Goal: Entertainment & Leisure: Consume media (video, audio)

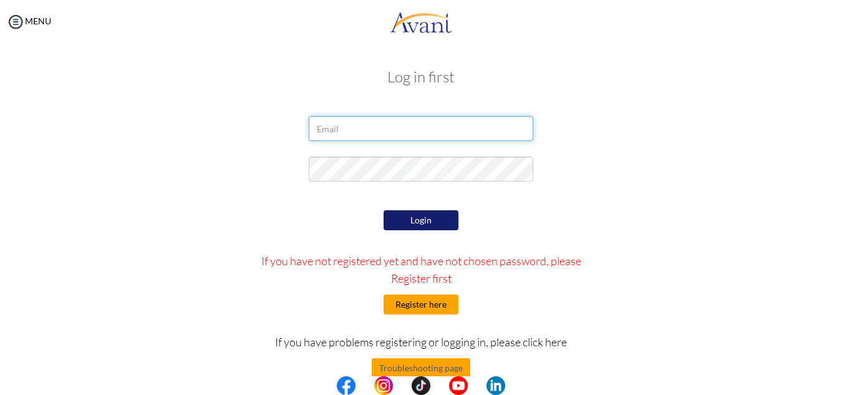
type input "[EMAIL_ADDRESS][DOMAIN_NAME]"
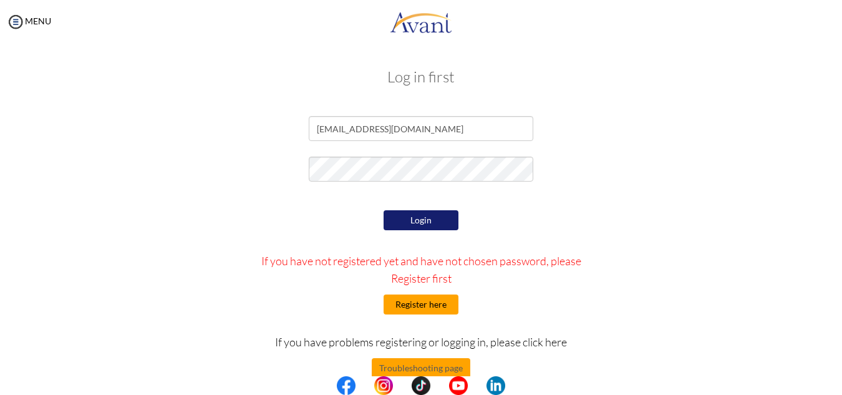
click at [408, 303] on button "Register here" at bounding box center [421, 304] width 75 height 20
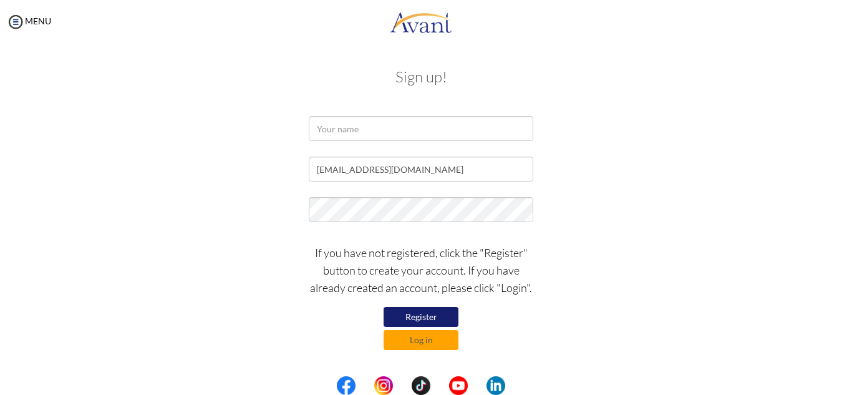
click at [419, 319] on button "Register" at bounding box center [421, 317] width 75 height 20
click at [337, 135] on input "text" at bounding box center [421, 128] width 225 height 25
click at [404, 343] on button "Log in" at bounding box center [421, 340] width 75 height 20
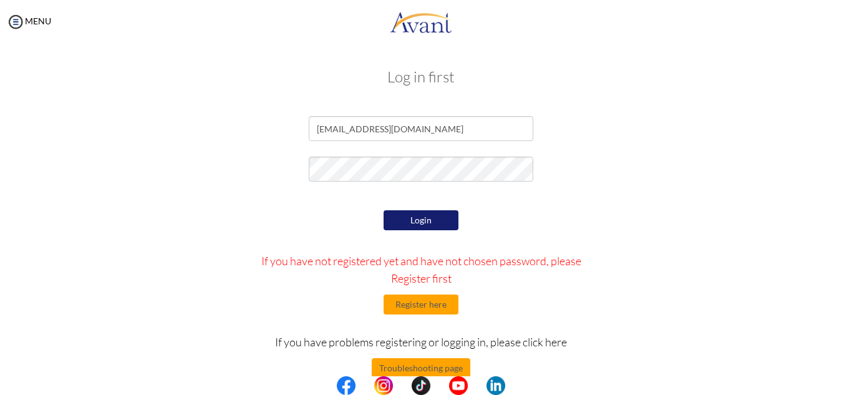
scroll to position [25, 0]
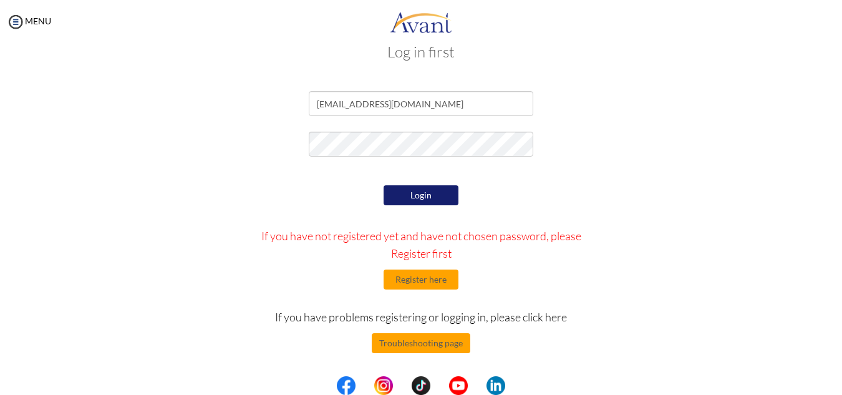
click at [424, 198] on button "Login" at bounding box center [421, 195] width 75 height 20
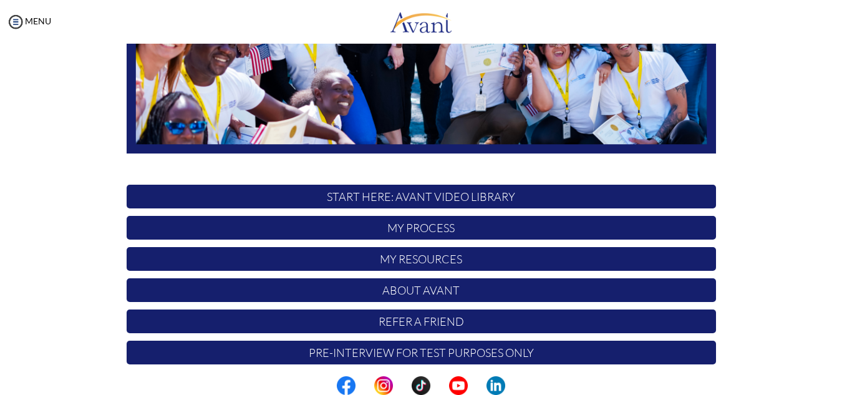
scroll to position [298, 0]
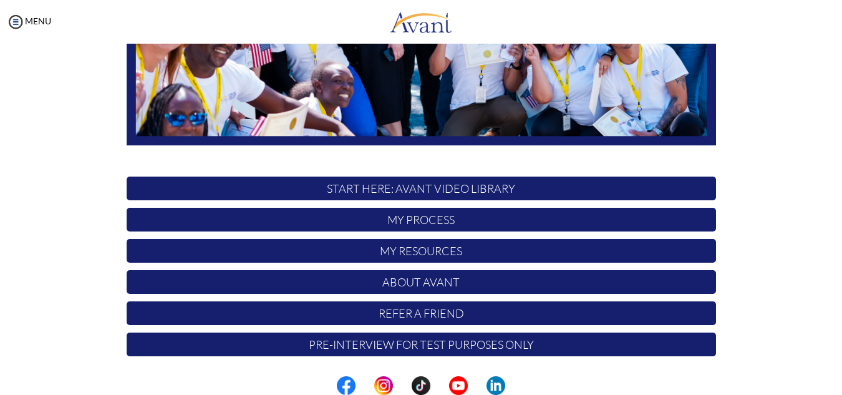
click at [457, 190] on p "START HERE: Avant Video Library" at bounding box center [421, 189] width 589 height 24
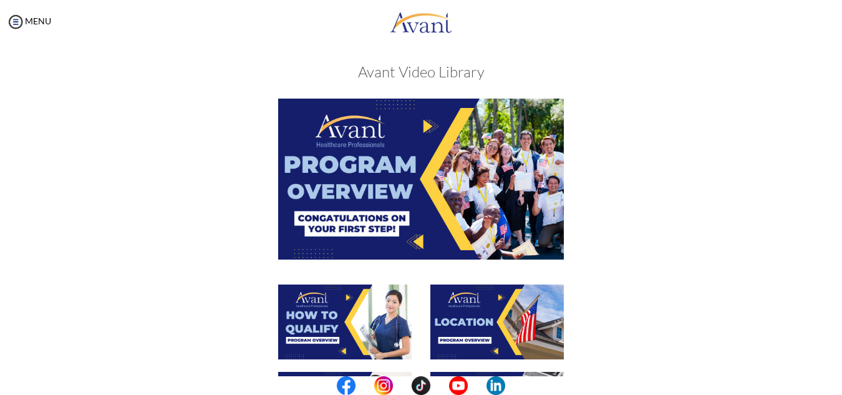
scroll to position [0, 0]
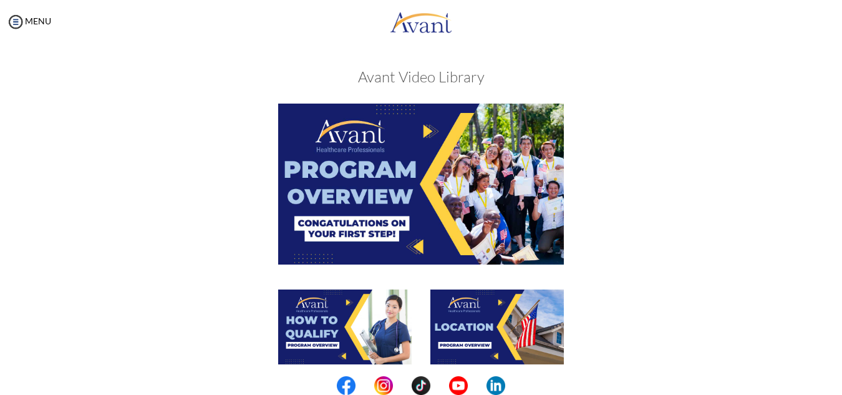
click at [408, 201] on img at bounding box center [421, 184] width 286 height 160
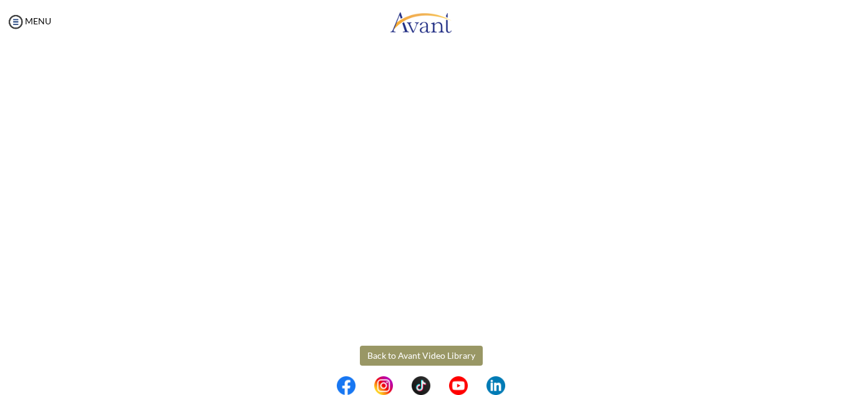
scroll to position [219, 0]
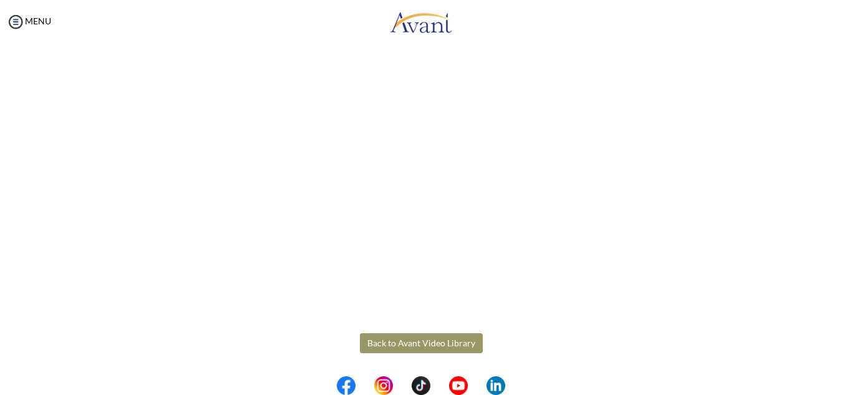
click at [396, 345] on body "Maintenance break. Please come back in 2 hours. MENU My Status What is the next…" at bounding box center [421, 197] width 842 height 395
click at [384, 344] on button "Back to Avant Video Library" at bounding box center [421, 343] width 123 height 20
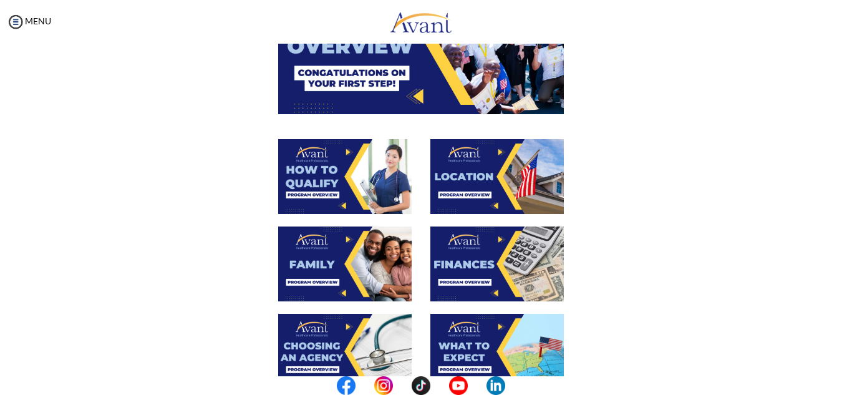
scroll to position [150, 0]
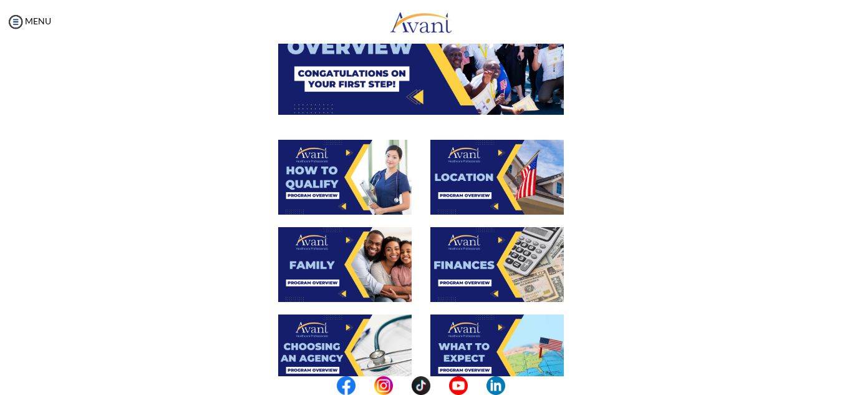
click at [342, 175] on img at bounding box center [344, 177] width 133 height 75
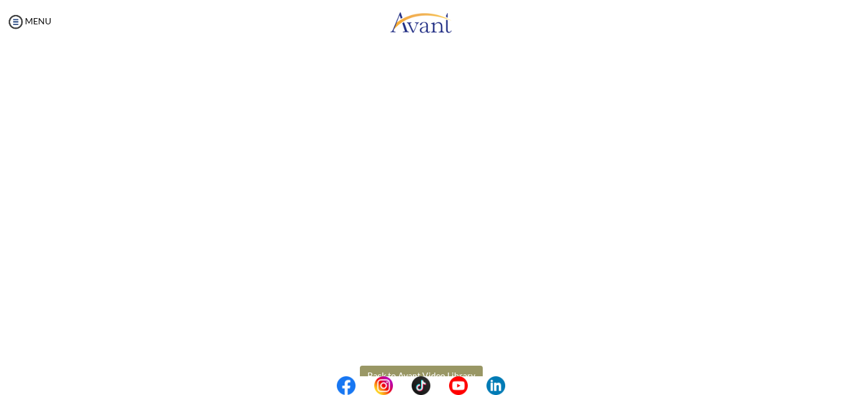
scroll to position [219, 0]
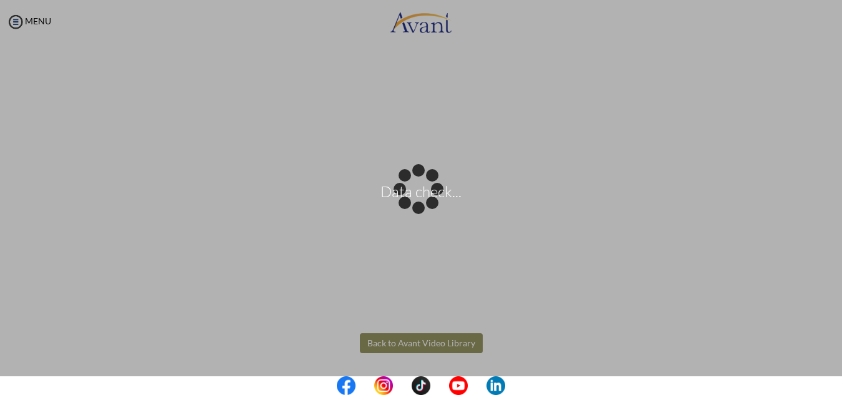
click at [405, 342] on body "Data check... Maintenance break. Please come back in 2 hours. MENU My Status Wh…" at bounding box center [421, 197] width 842 height 395
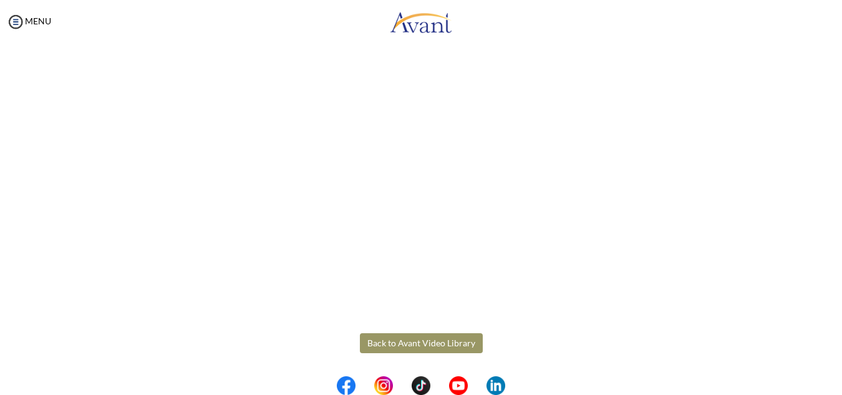
click at [405, 342] on button "Back to Avant Video Library" at bounding box center [421, 343] width 123 height 20
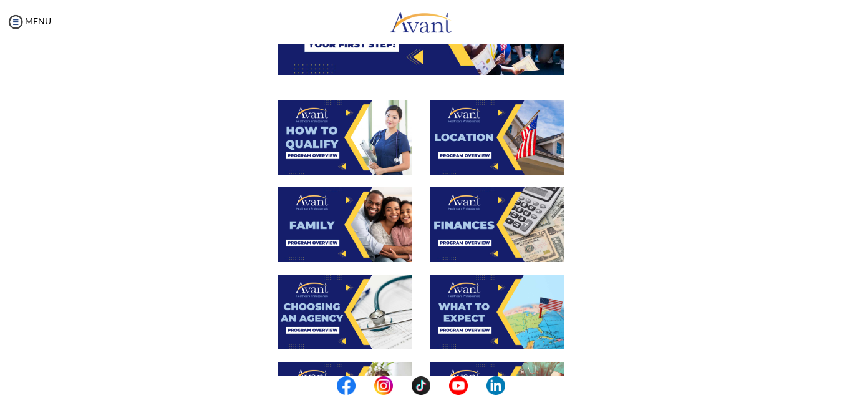
scroll to position [191, 0]
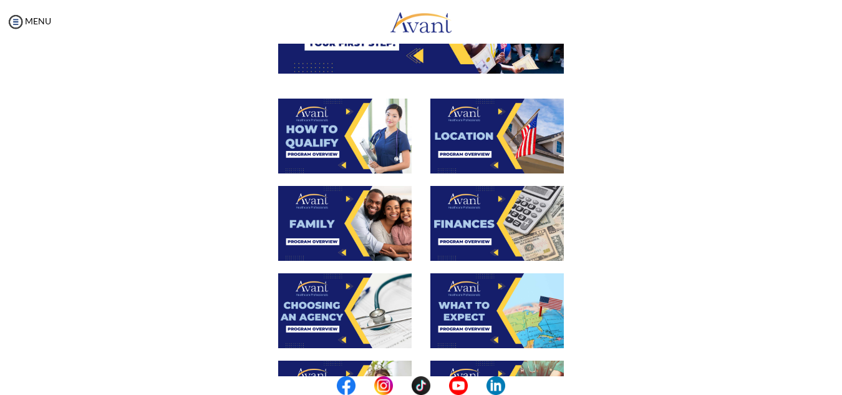
click at [493, 153] on img at bounding box center [496, 136] width 133 height 75
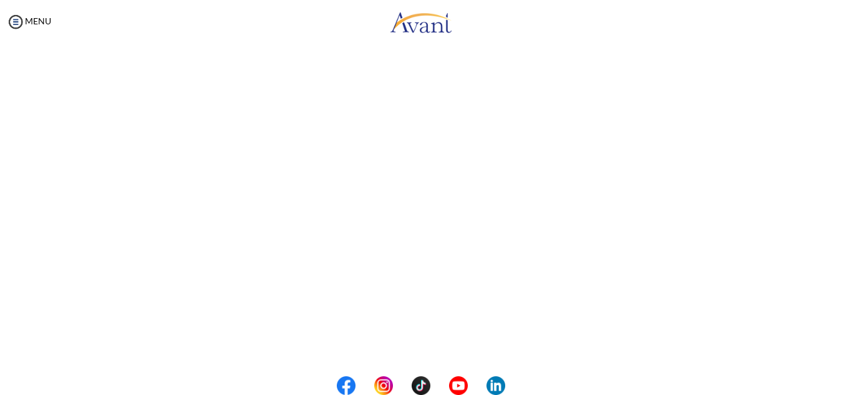
scroll to position [219, 0]
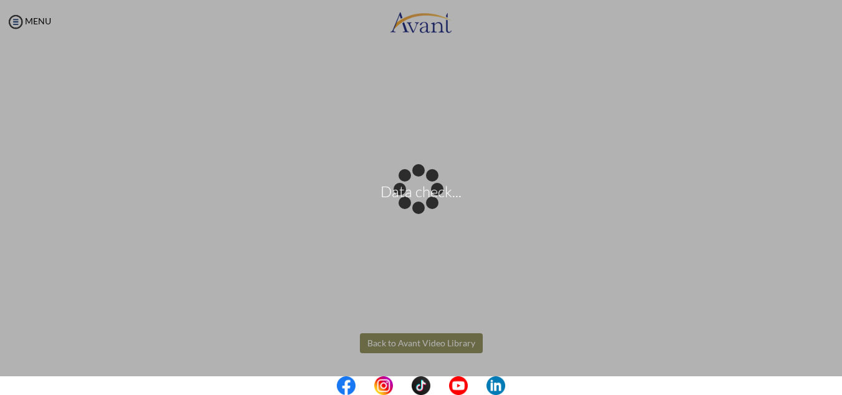
click at [400, 347] on body "Data check... Maintenance break. Please come back in 2 hours. MENU My Status Wh…" at bounding box center [421, 197] width 842 height 395
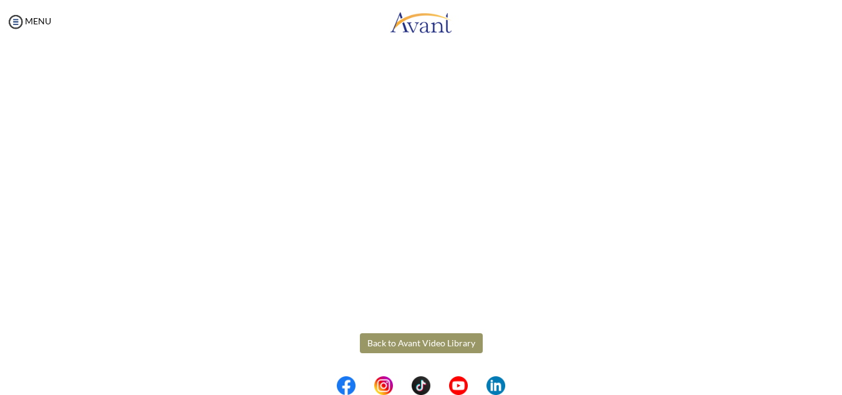
click at [440, 341] on button "Back to Avant Video Library" at bounding box center [421, 343] width 123 height 20
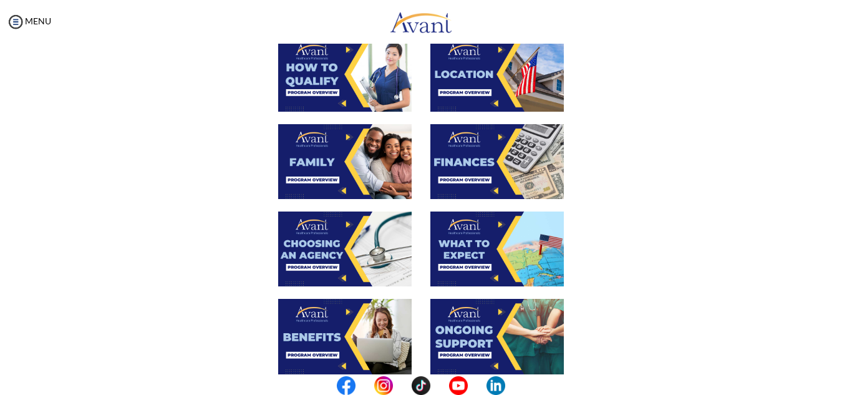
scroll to position [260, 0]
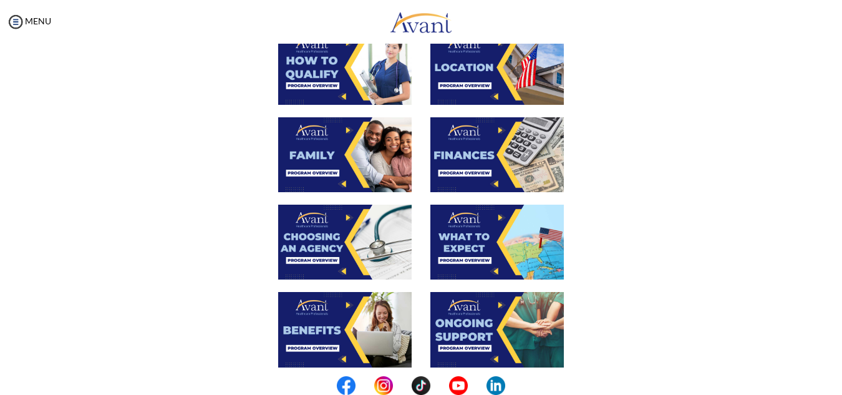
click at [354, 148] on img at bounding box center [344, 154] width 133 height 75
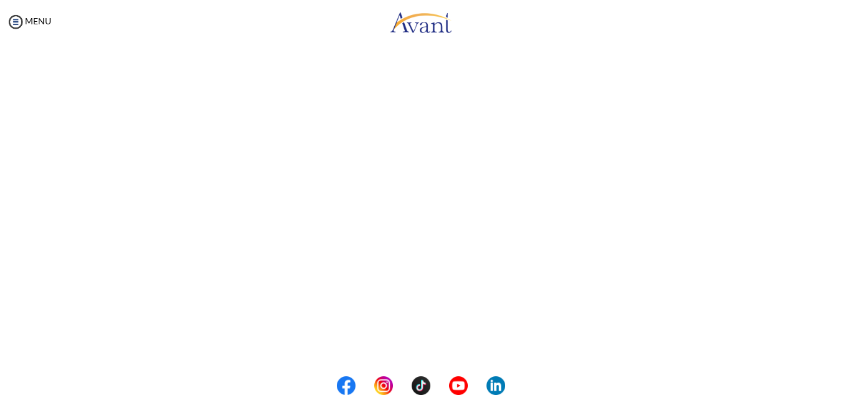
scroll to position [352, 0]
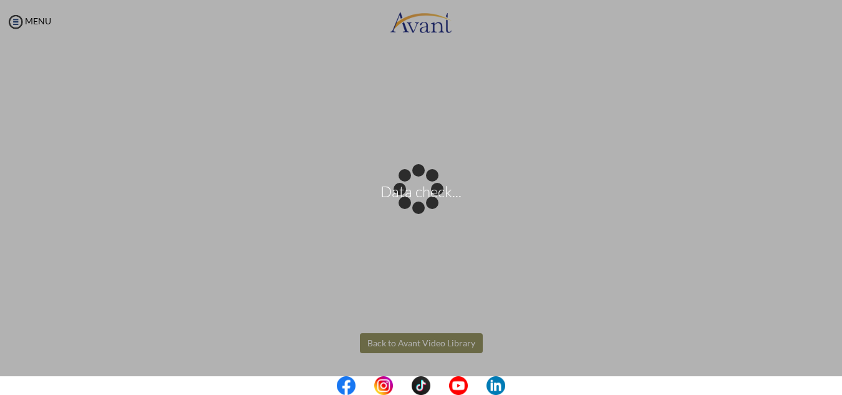
click at [408, 347] on body "Data check... Maintenance break. Please come back in 2 hours. MENU My Status Wh…" at bounding box center [421, 197] width 842 height 395
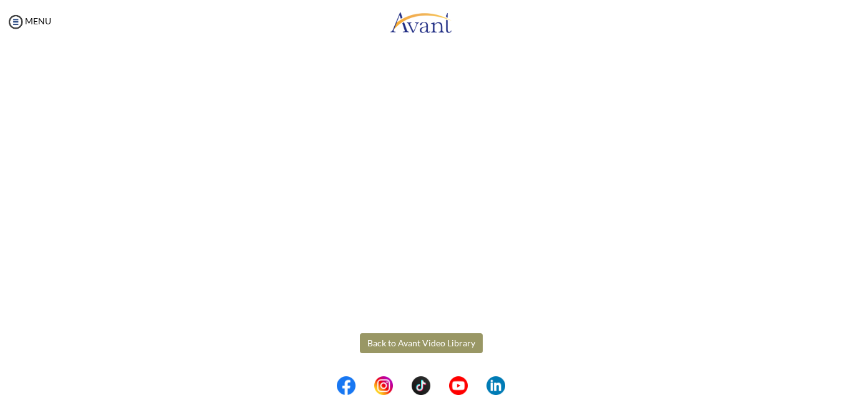
click at [405, 345] on button "Back to Avant Video Library" at bounding box center [421, 343] width 123 height 20
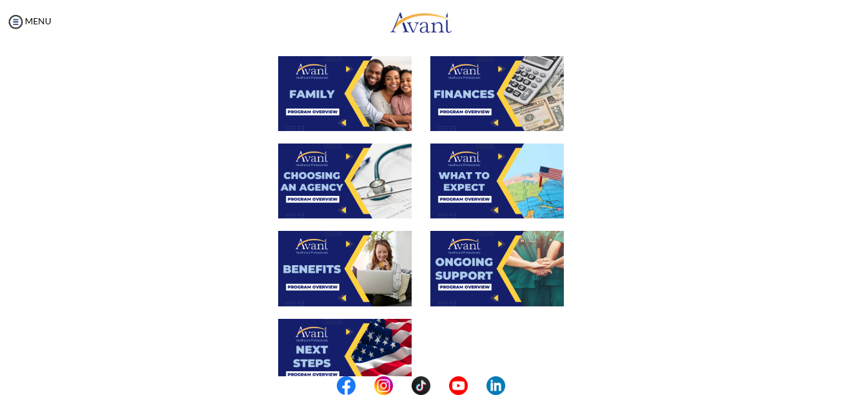
scroll to position [321, 0]
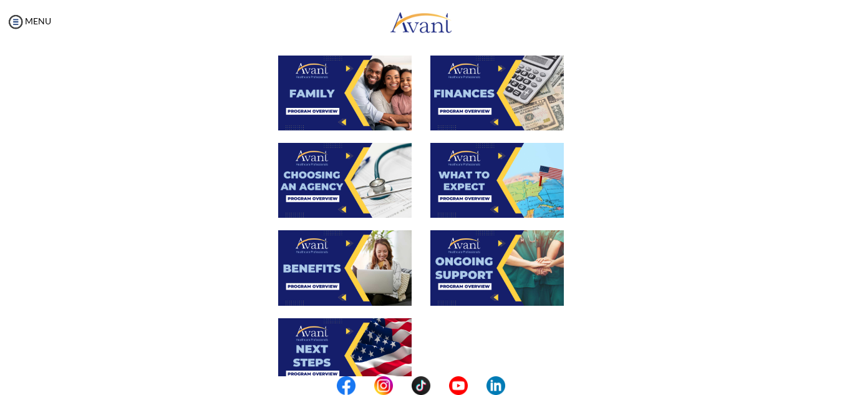
click at [491, 82] on img at bounding box center [496, 93] width 133 height 75
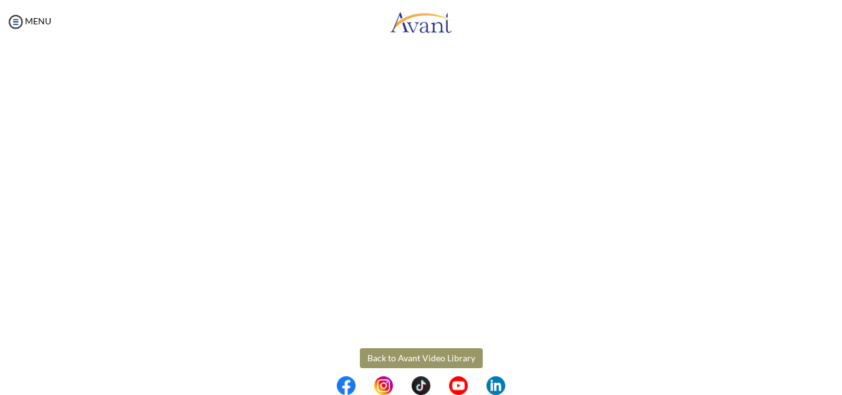
scroll to position [219, 0]
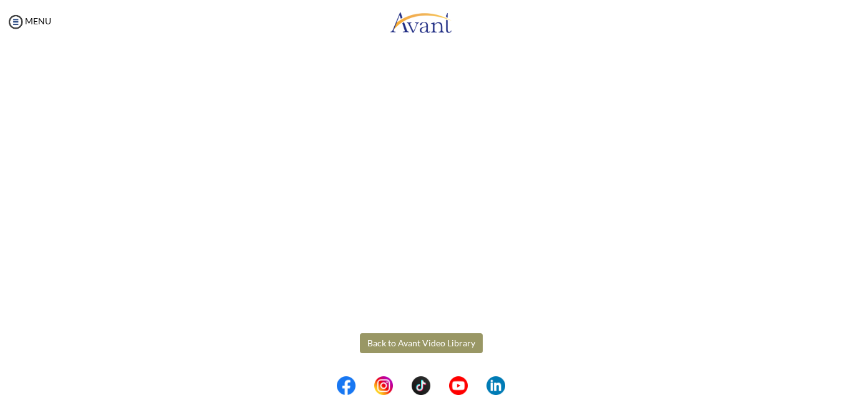
click at [425, 339] on body "Maintenance break. Please come back in 2 hours. MENU My Status What is the next…" at bounding box center [421, 197] width 842 height 395
click at [409, 344] on button "Back to Avant Video Library" at bounding box center [421, 343] width 123 height 20
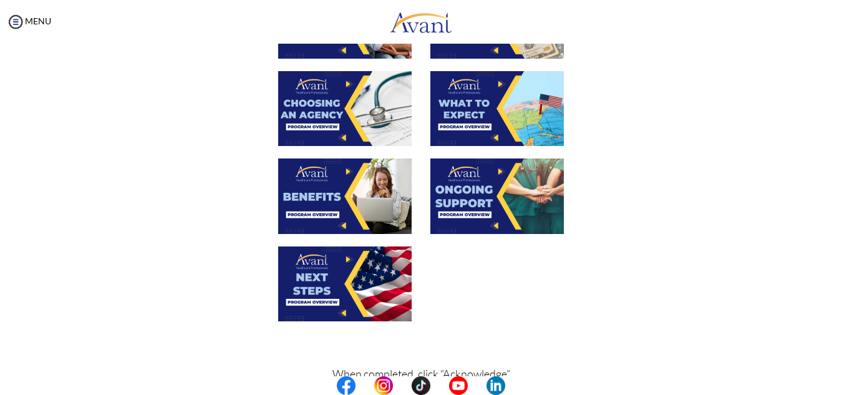
scroll to position [394, 0]
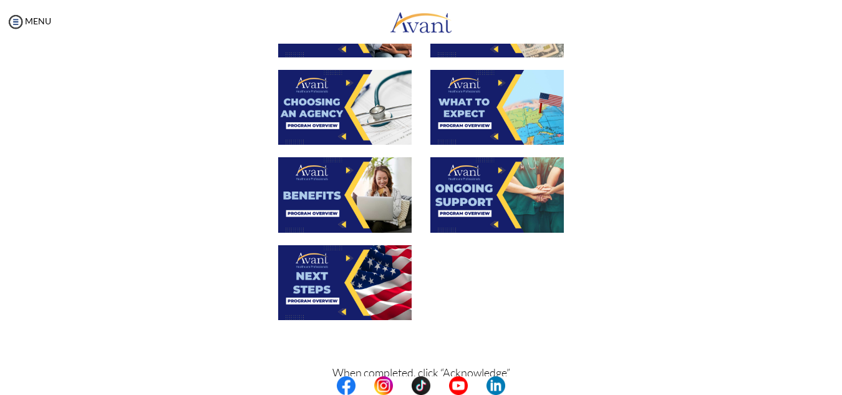
click at [344, 101] on img at bounding box center [344, 107] width 133 height 75
click at [344, 101] on div "Avant Video Library When completed, click “Acknowledge” Acknowledge" at bounding box center [420, 84] width 817 height 820
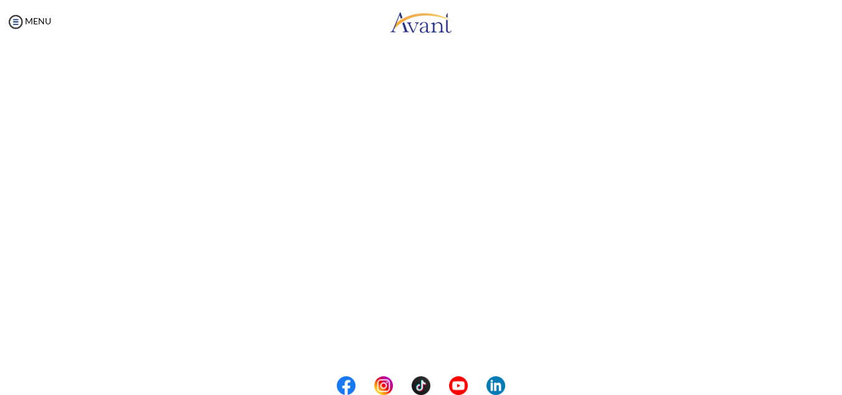
scroll to position [352, 0]
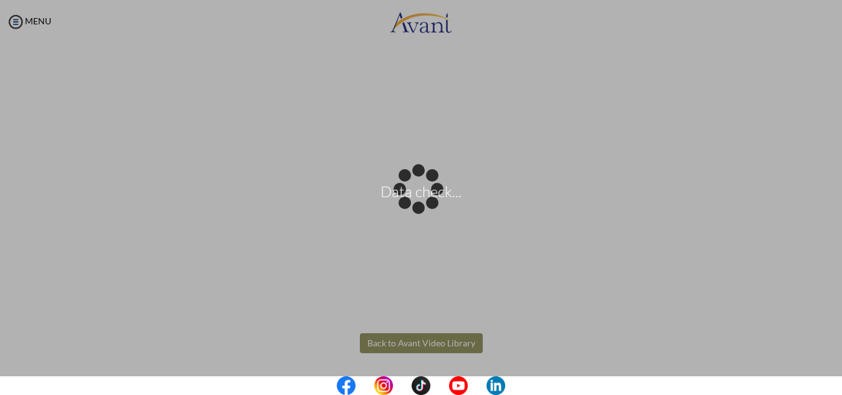
click at [384, 346] on body "Data check... Maintenance break. Please come back in 2 hours. MENU My Status Wh…" at bounding box center [421, 197] width 842 height 395
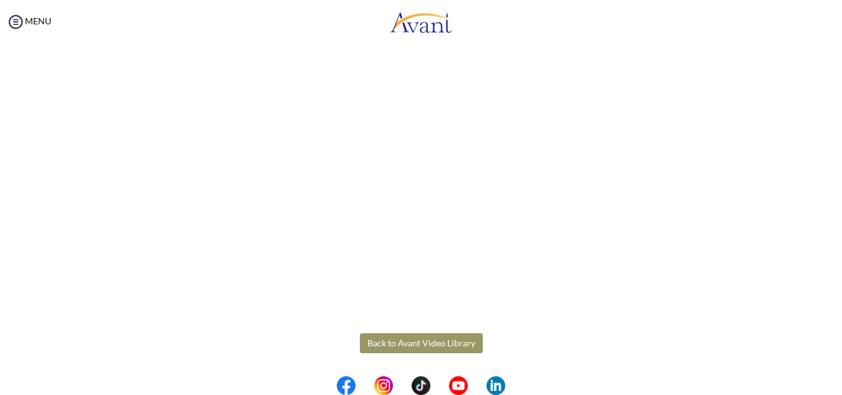
click at [403, 345] on button "Back to Avant Video Library" at bounding box center [421, 343] width 123 height 20
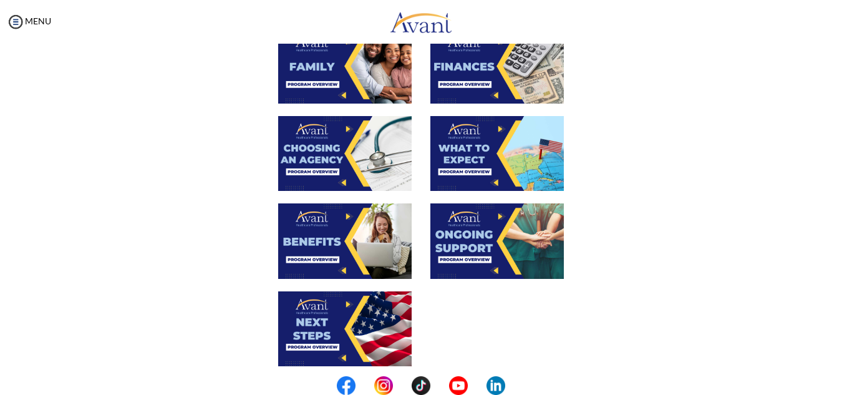
scroll to position [349, 0]
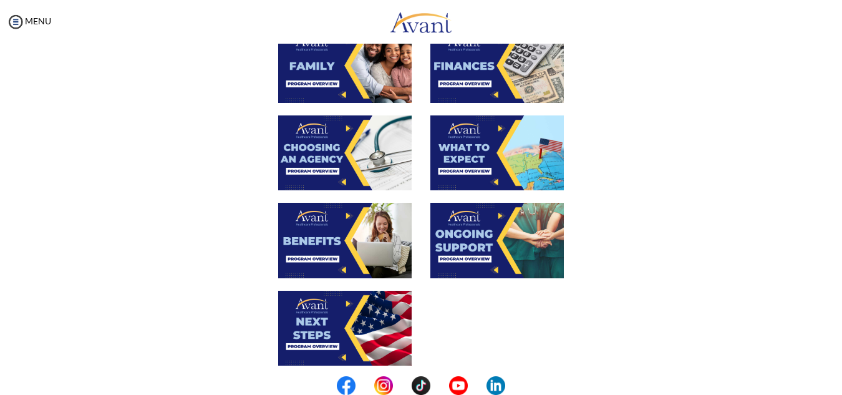
click at [470, 172] on img at bounding box center [496, 152] width 133 height 75
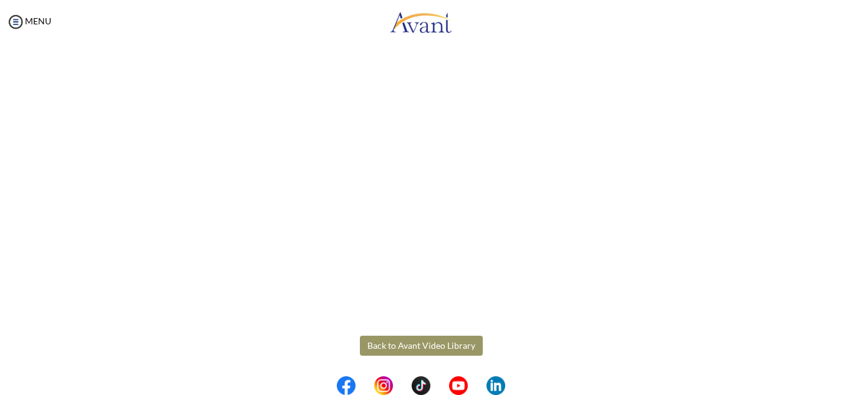
scroll to position [352, 0]
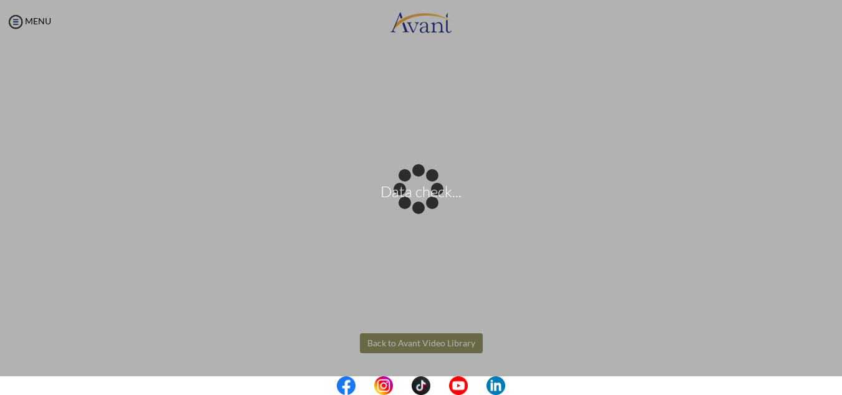
click at [415, 342] on body "Data check... Maintenance break. Please come back in 2 hours. MENU My Status Wh…" at bounding box center [421, 197] width 842 height 395
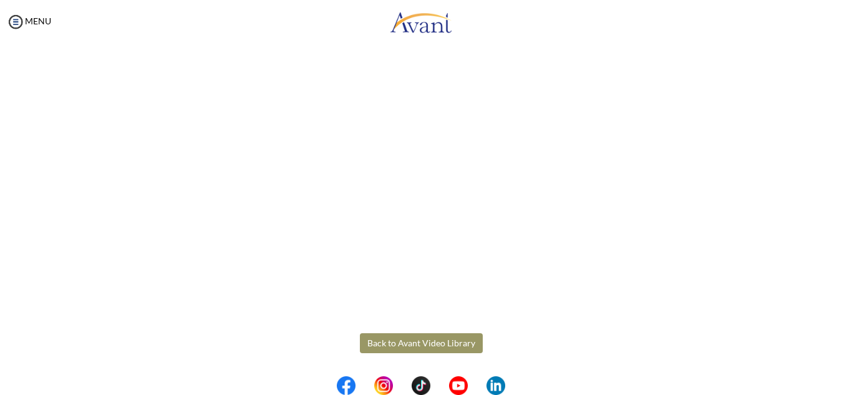
click at [409, 349] on button "Back to Avant Video Library" at bounding box center [421, 343] width 123 height 20
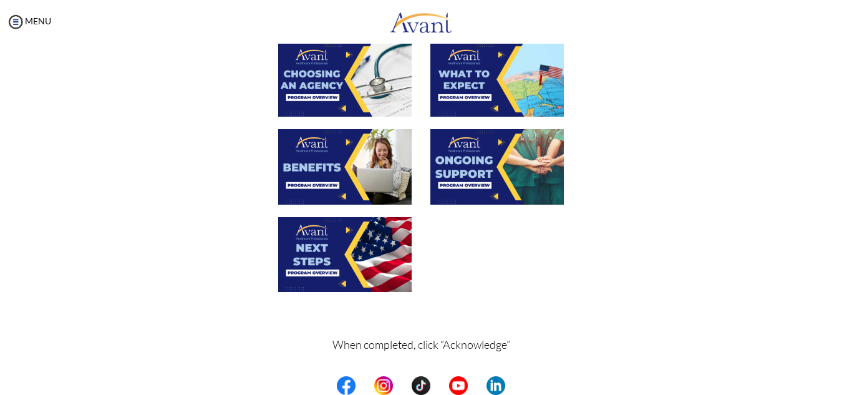
scroll to position [423, 0]
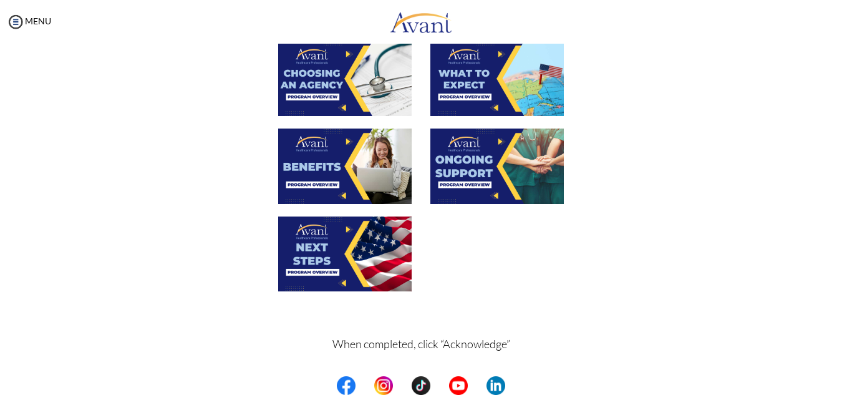
click at [342, 186] on img at bounding box center [344, 166] width 133 height 75
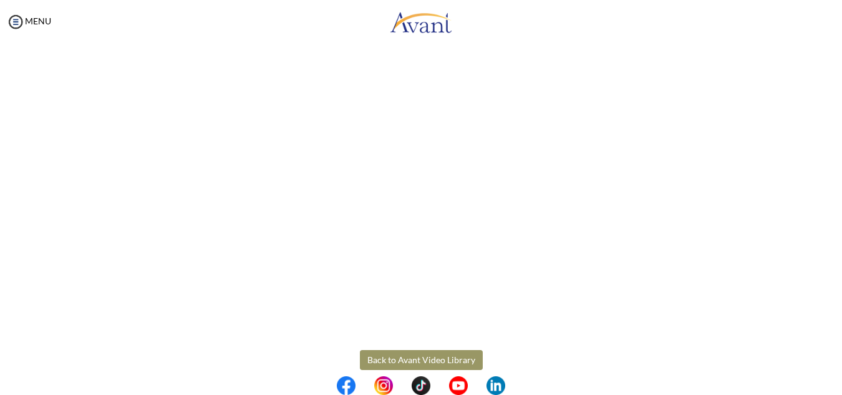
scroll to position [352, 0]
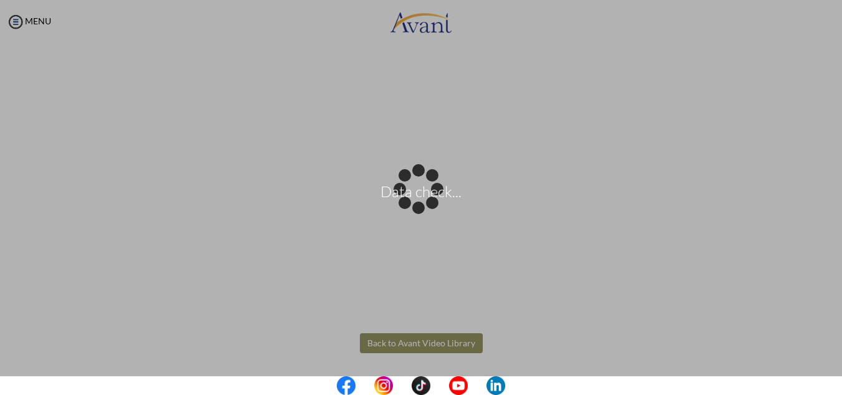
click at [400, 342] on body "Data check... Maintenance break. Please come back in 2 hours. MENU My Status Wh…" at bounding box center [421, 197] width 842 height 395
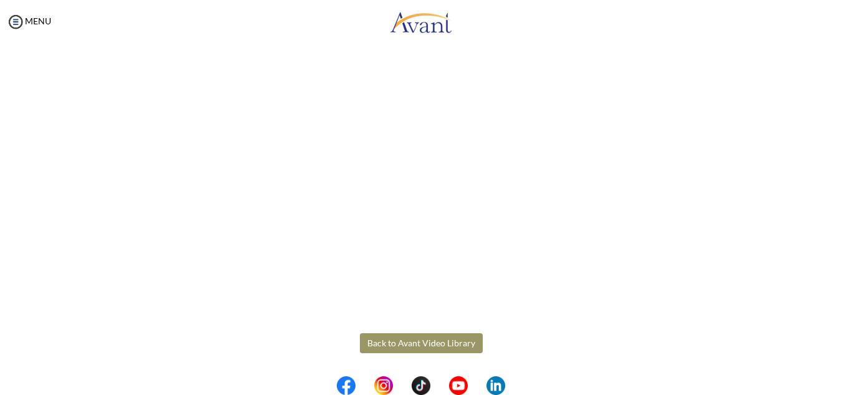
click at [392, 344] on button "Back to Avant Video Library" at bounding box center [421, 343] width 123 height 20
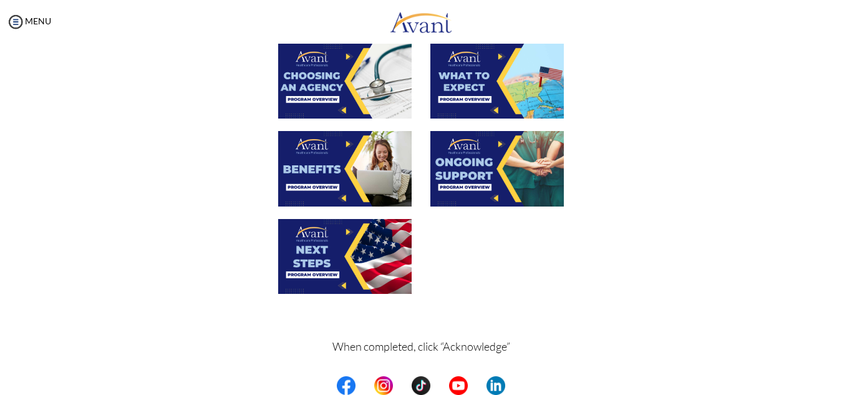
scroll to position [422, 0]
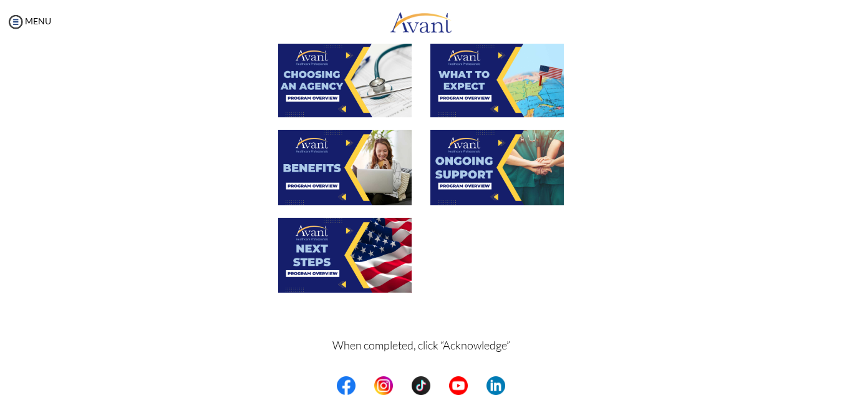
click at [473, 166] on img at bounding box center [496, 167] width 133 height 75
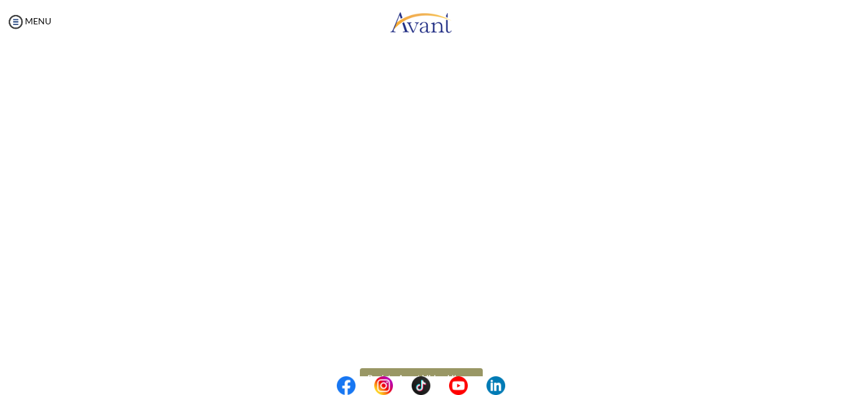
scroll to position [352, 0]
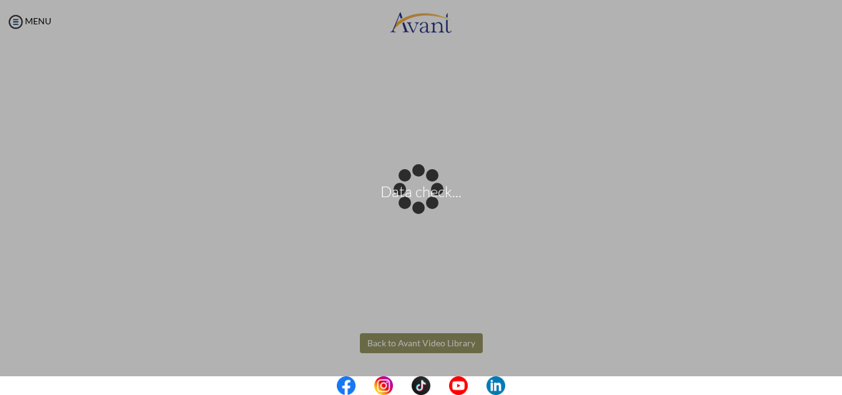
click at [421, 347] on body "Data check... Maintenance break. Please come back in 2 hours. MENU My Status Wh…" at bounding box center [421, 197] width 842 height 395
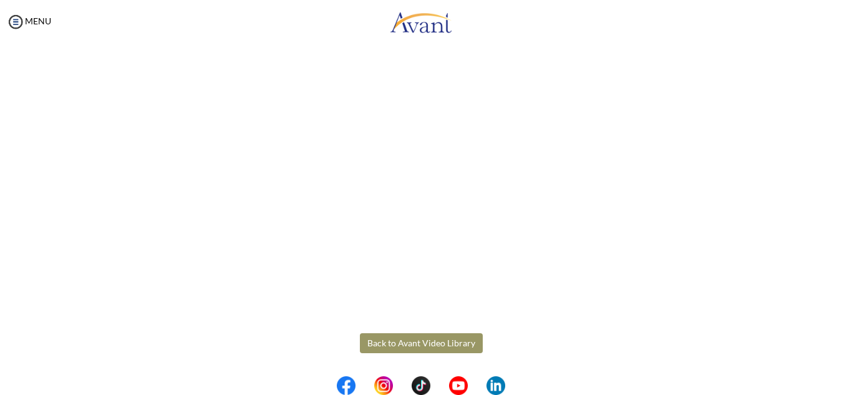
click at [402, 344] on button "Back to Avant Video Library" at bounding box center [421, 343] width 123 height 20
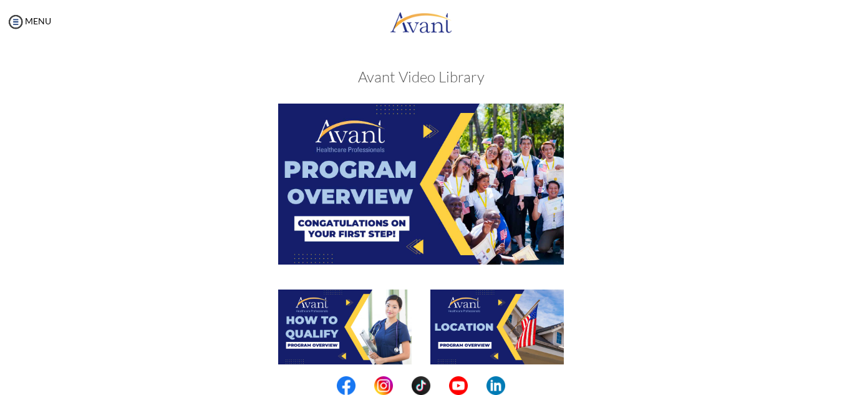
scroll to position [463, 0]
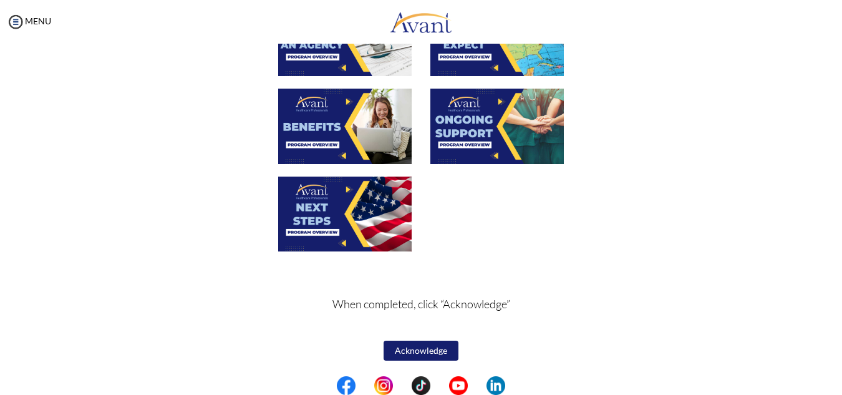
click at [464, 124] on img at bounding box center [496, 126] width 133 height 75
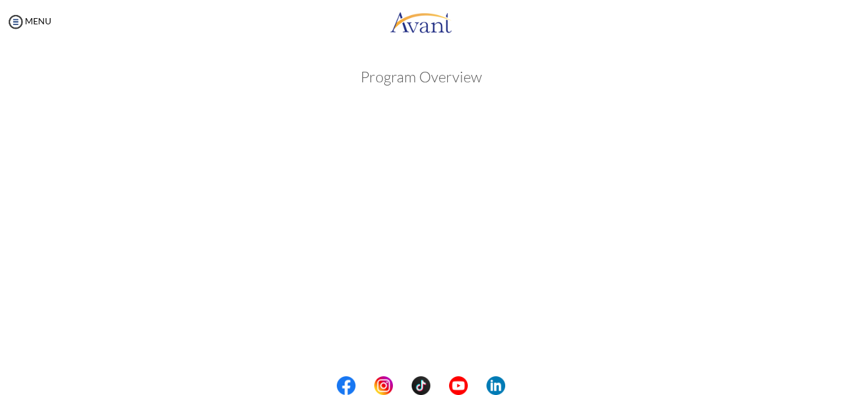
scroll to position [219, 0]
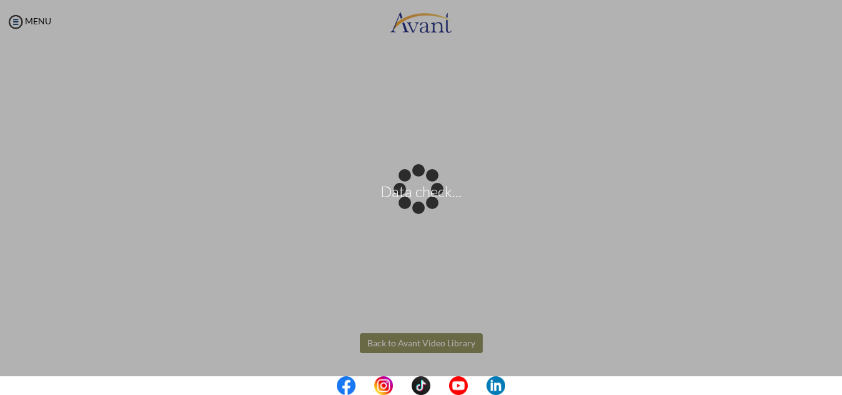
click at [399, 344] on body "Data check... Maintenance break. Please come back in 2 hours. MENU My Status Wh…" at bounding box center [421, 197] width 842 height 395
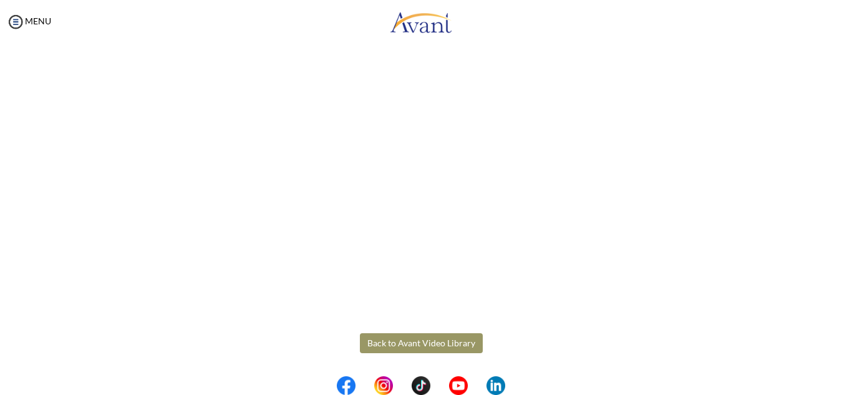
click at [403, 347] on button "Back to Avant Video Library" at bounding box center [421, 343] width 123 height 20
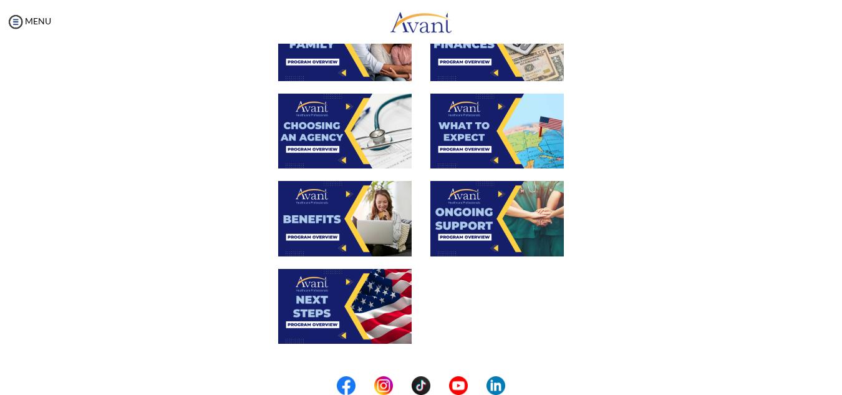
scroll to position [371, 0]
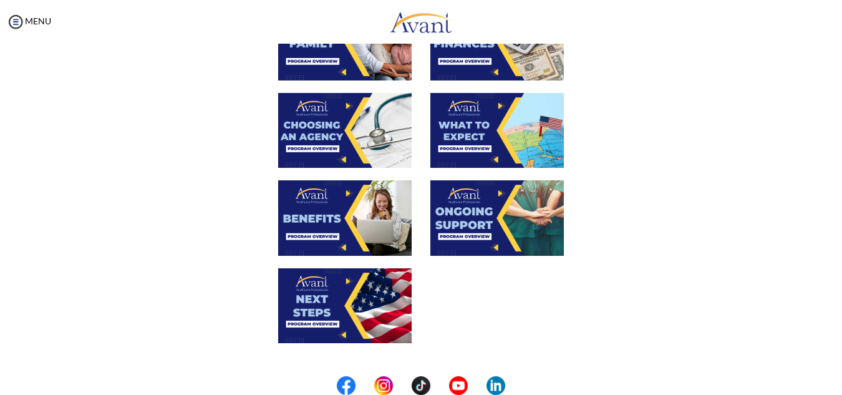
click at [343, 313] on img at bounding box center [344, 305] width 133 height 75
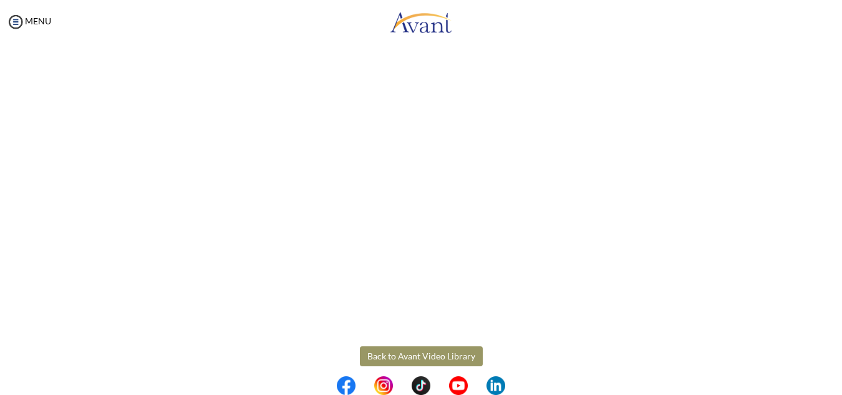
scroll to position [352, 0]
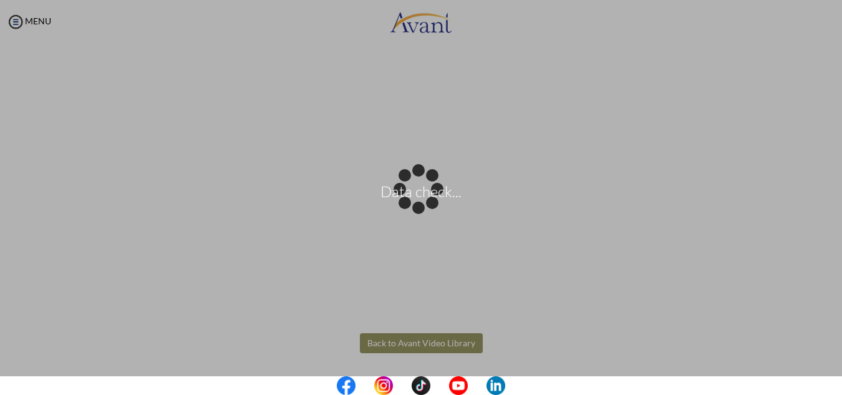
click at [412, 341] on body "Data check... Maintenance break. Please come back in 2 hours. MENU My Status Wh…" at bounding box center [421, 197] width 842 height 395
